Goal: Task Accomplishment & Management: Manage account settings

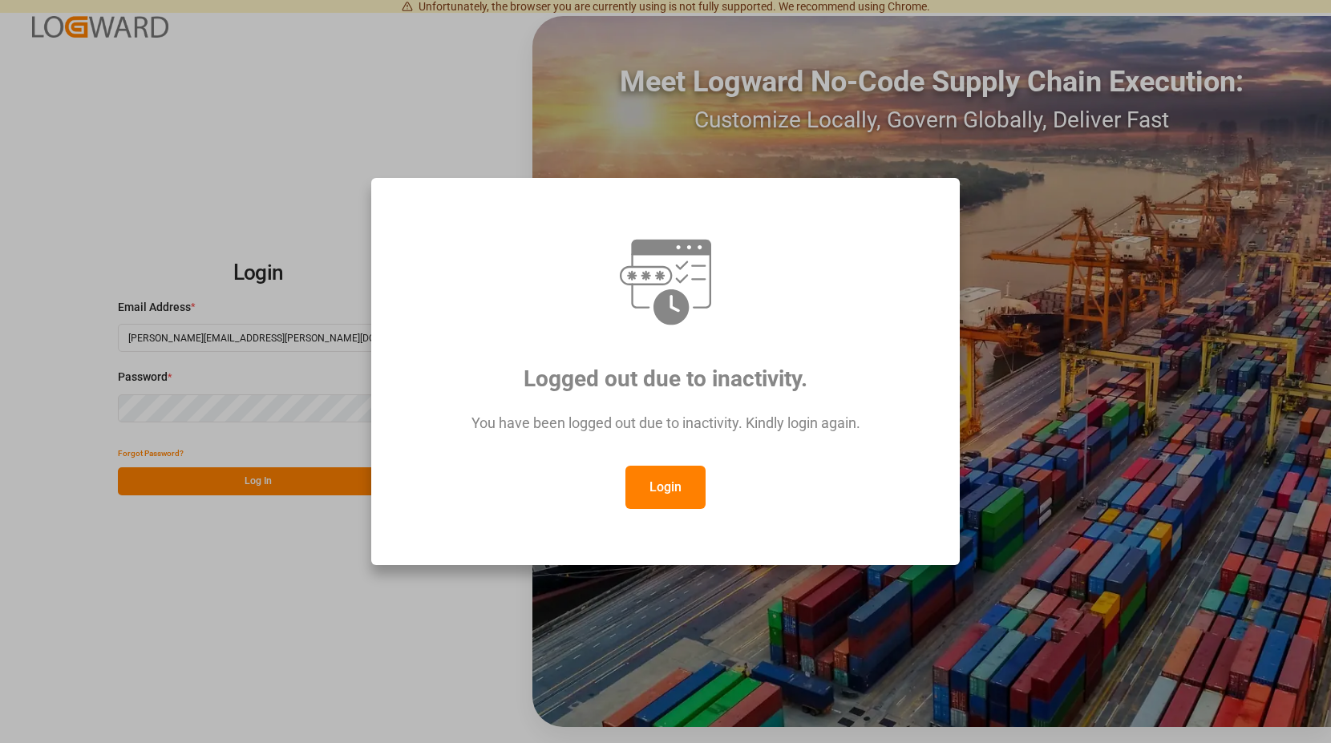
click at [662, 484] on button "Login" at bounding box center [666, 487] width 80 height 43
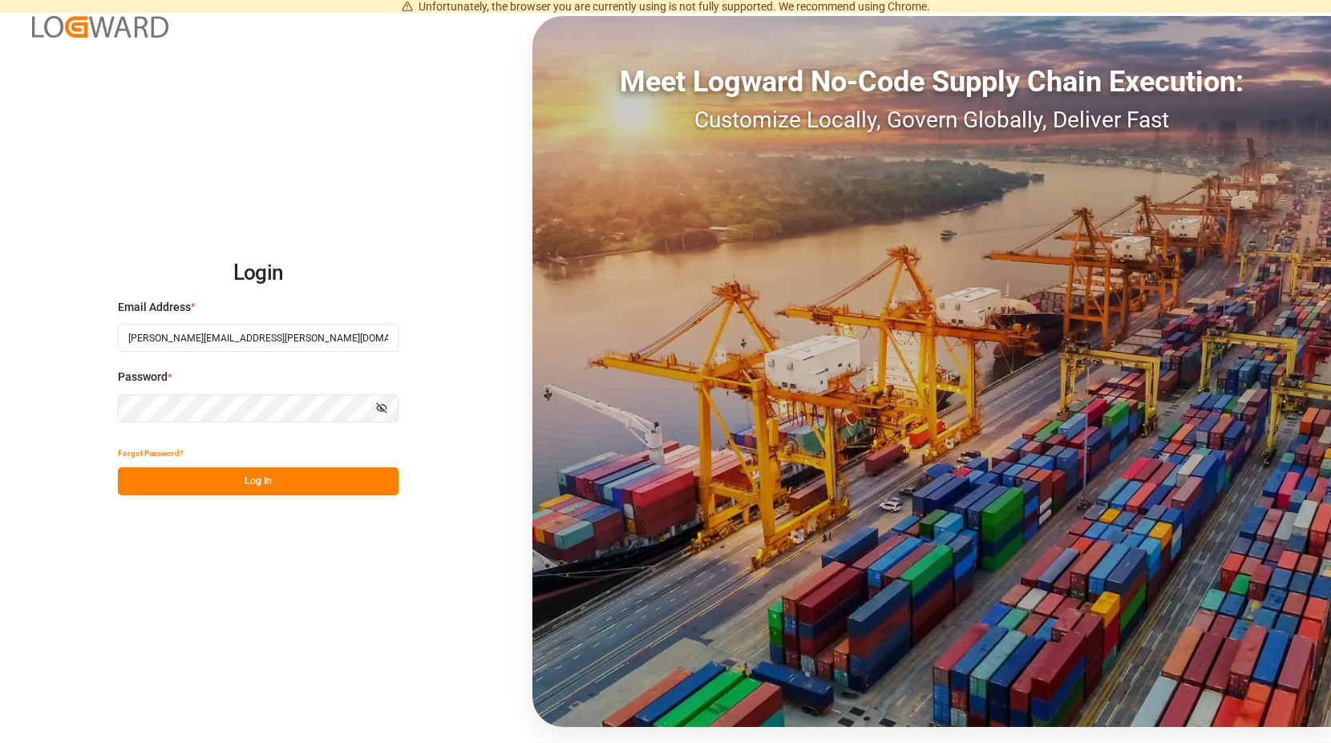
drag, startPoint x: 245, startPoint y: 482, endPoint x: 296, endPoint y: 472, distance: 52.2
click at [255, 479] on button "Log In" at bounding box center [258, 482] width 281 height 28
